Goal: Information Seeking & Learning: Learn about a topic

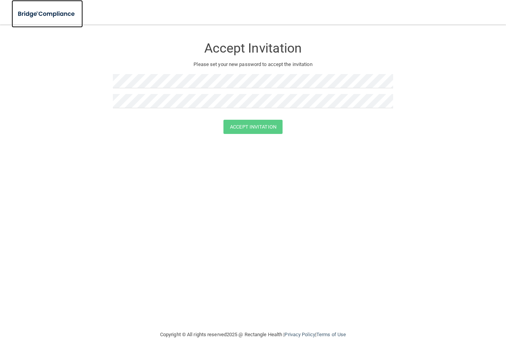
click at [44, 13] on img at bounding box center [47, 14] width 71 height 16
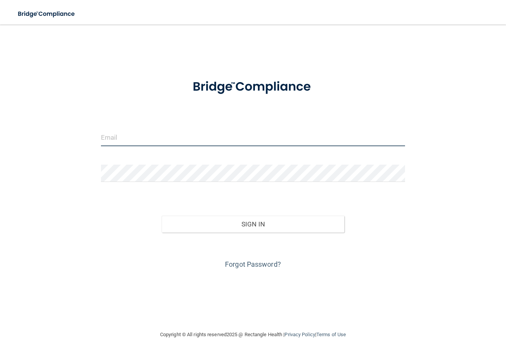
click at [123, 135] on input "email" at bounding box center [253, 137] width 304 height 17
type input "[PERSON_NAME][EMAIL_ADDRESS][PERSON_NAME][DOMAIN_NAME]"
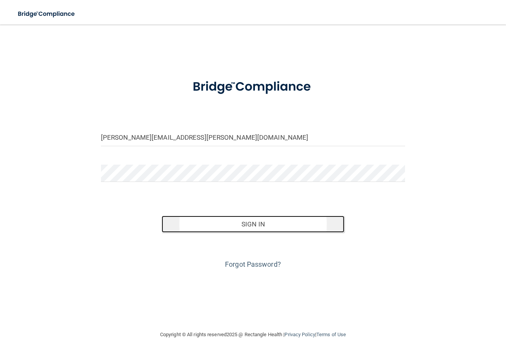
click at [281, 223] on button "Sign In" at bounding box center [253, 224] width 182 height 17
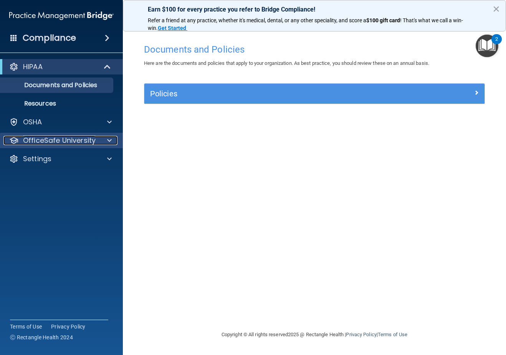
click at [71, 143] on p "OfficeSafe University" at bounding box center [59, 140] width 73 height 9
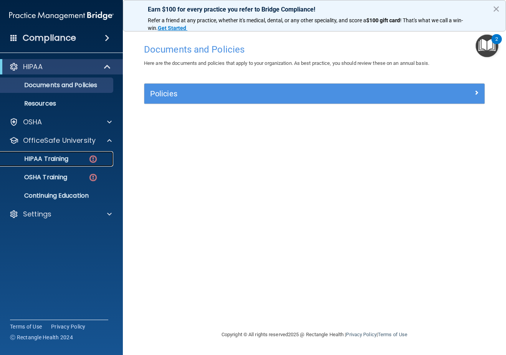
click at [76, 159] on div "HIPAA Training" at bounding box center [57, 159] width 105 height 8
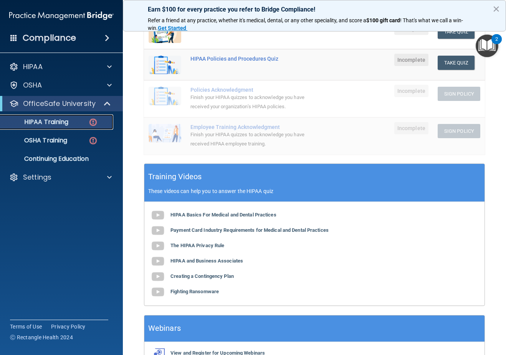
scroll to position [205, 0]
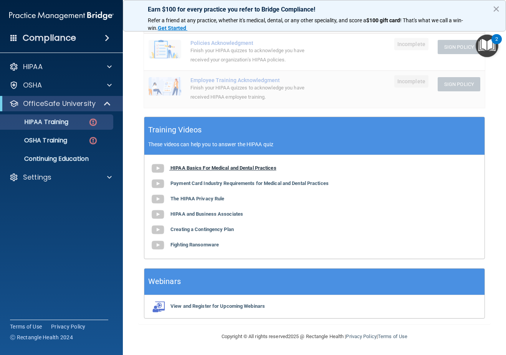
click at [243, 168] on b "HIPAA Basics For Medical and Dental Practices" at bounding box center [223, 168] width 106 height 6
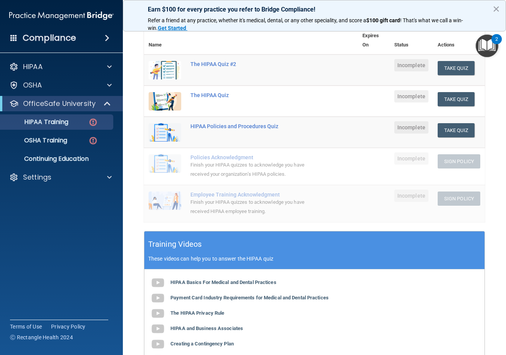
scroll to position [128, 0]
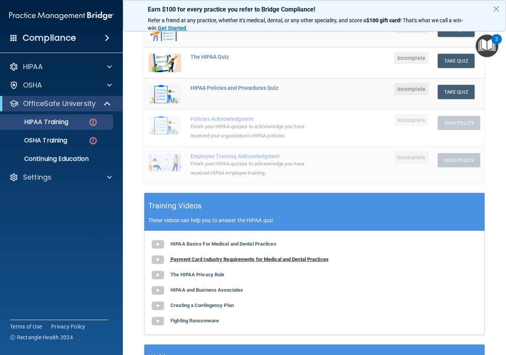
click at [295, 258] on b "Payment Card Industry Requirements for Medical and Dental Practices" at bounding box center [249, 259] width 158 height 6
click at [203, 274] on b "The HIPAA Privacy Rule" at bounding box center [197, 275] width 54 height 6
click at [207, 291] on b "HIPAA and Business Associates" at bounding box center [206, 290] width 73 height 6
click at [226, 307] on b "Creating a Contingency Plan" at bounding box center [201, 305] width 63 height 6
